Goal: Task Accomplishment & Management: Manage account settings

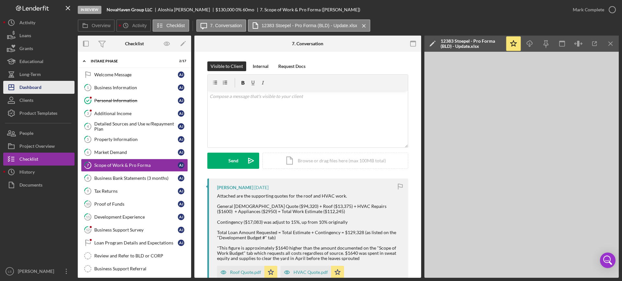
scroll to position [121, 0]
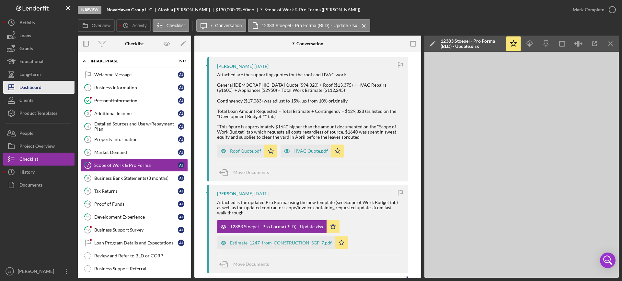
click at [36, 89] on div "Dashboard" at bounding box center [30, 88] width 22 height 15
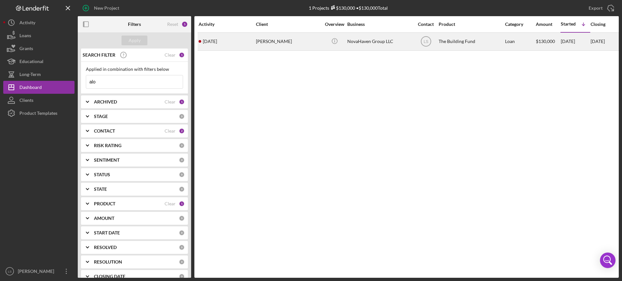
click at [296, 47] on div "[PERSON_NAME]" at bounding box center [288, 41] width 65 height 17
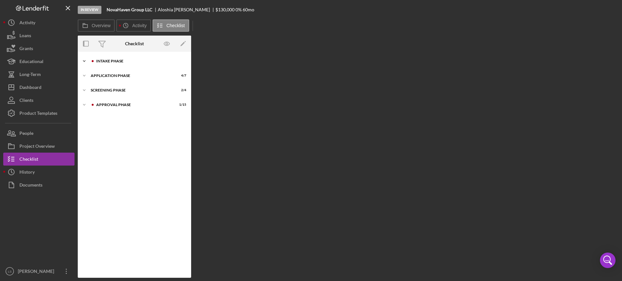
click at [134, 62] on div "Intake Phase" at bounding box center [139, 61] width 87 height 4
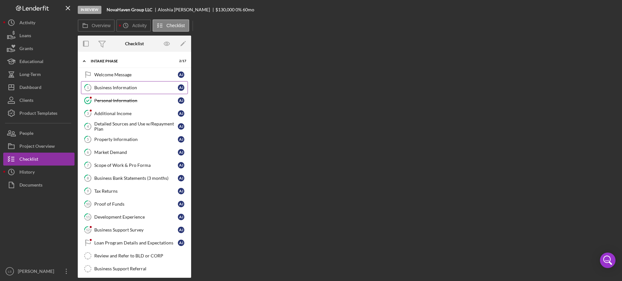
click at [129, 88] on div "Business Information" at bounding box center [136, 87] width 84 height 5
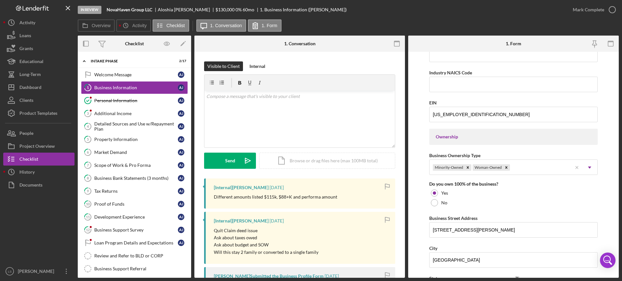
scroll to position [283, 0]
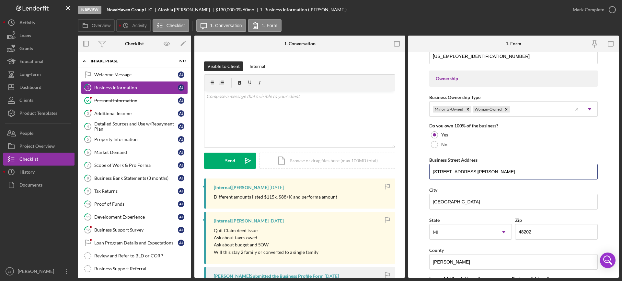
drag, startPoint x: 503, startPoint y: 173, endPoint x: 401, endPoint y: 166, distance: 101.6
click at [401, 166] on div "Overview Internal Workflow Stage In Review Icon/Dropdown Arrow Archive (can una…" at bounding box center [348, 157] width 541 height 242
click at [117, 158] on link "6 Market Demand A J" at bounding box center [134, 152] width 107 height 13
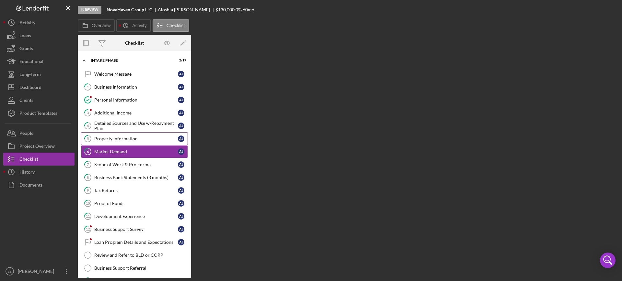
click at [133, 141] on div "Property Information" at bounding box center [136, 138] width 84 height 5
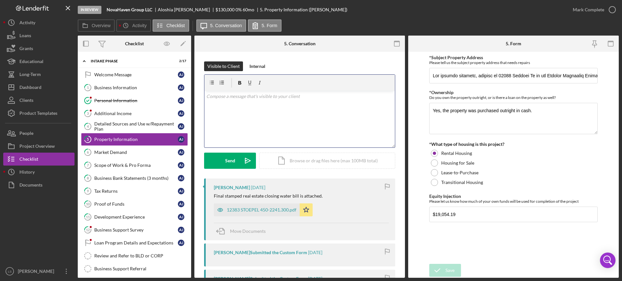
click at [323, 105] on div "v Color teal Color pink Remove color Add row above Add row below Add column bef…" at bounding box center [299, 119] width 190 height 57
click at [259, 210] on div "12383 STOEPEL 450-2241.300.pdf" at bounding box center [262, 210] width 70 height 5
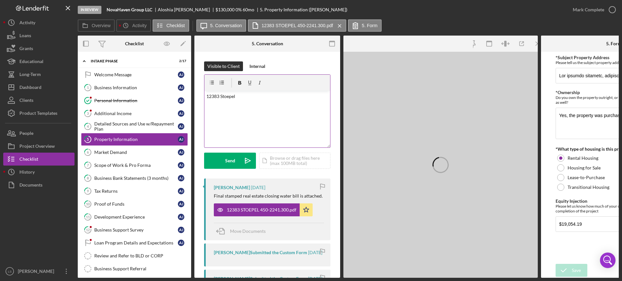
click at [256, 99] on p "12383 Stoepel" at bounding box center [267, 96] width 122 height 7
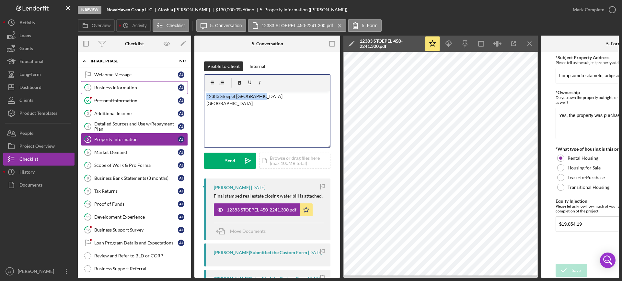
drag, startPoint x: 272, startPoint y: 97, endPoint x: 178, endPoint y: 92, distance: 93.4
click at [178, 92] on div "Overview Internal Workflow Stage In Review Icon/Dropdown Arrow Archive (can una…" at bounding box center [348, 157] width 541 height 242
copy p "12383 Stoepel [GEOGRAPHIC_DATA] [GEOGRAPHIC_DATA]"
